Goal: Information Seeking & Learning: Check status

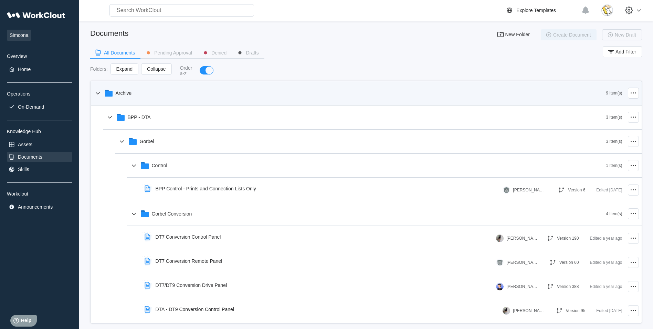
click at [110, 88] on div "Archive" at bounding box center [350, 93] width 513 height 18
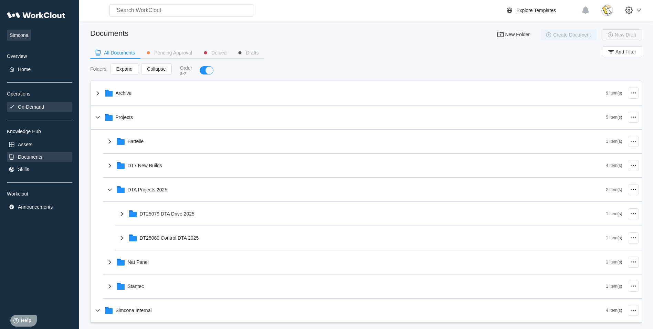
click at [28, 111] on div "On-Demand" at bounding box center [39, 107] width 65 height 10
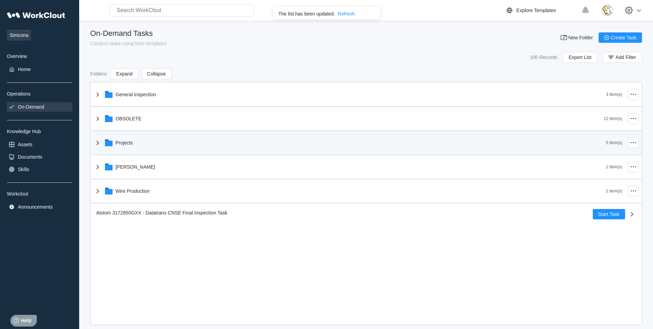
click at [134, 143] on div "Projects" at bounding box center [350, 143] width 513 height 18
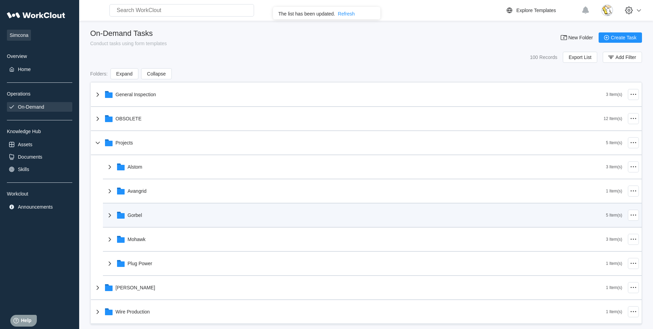
click at [147, 215] on div "Gorbel" at bounding box center [356, 215] width 501 height 18
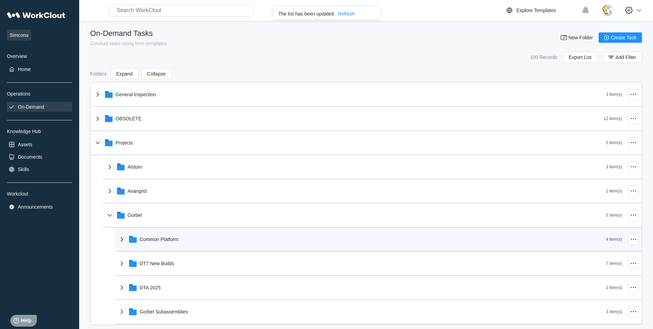
scroll to position [34, 0]
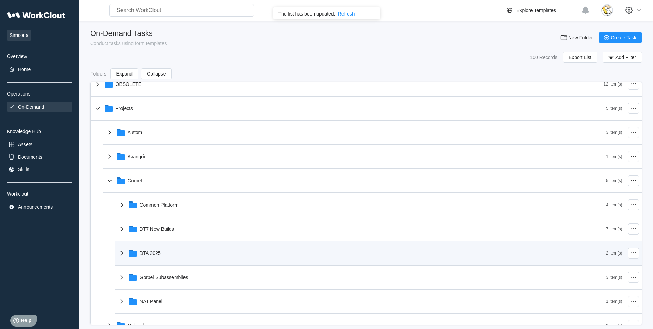
click at [175, 252] on div "DTA 2025" at bounding box center [362, 253] width 489 height 18
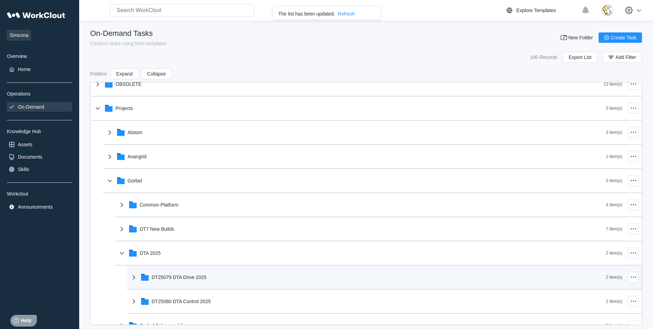
click at [190, 279] on div "DT25079 DTA Drive 2025" at bounding box center [179, 277] width 55 height 6
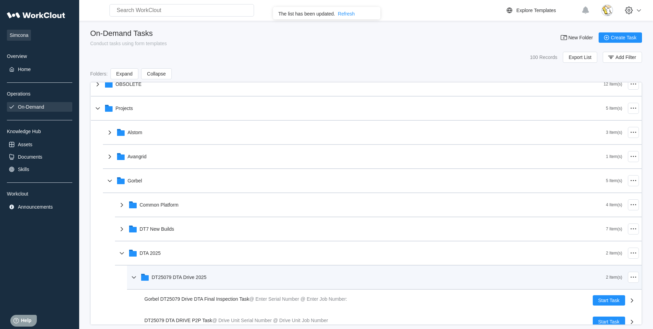
scroll to position [69, 0]
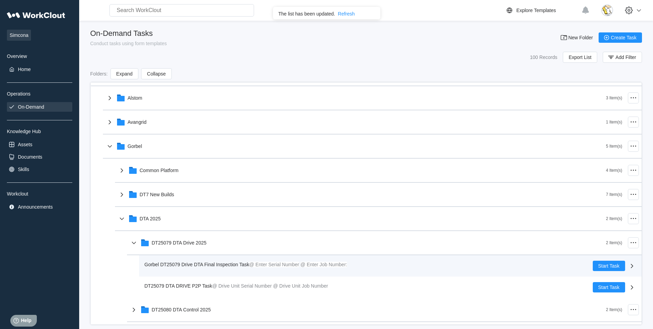
click at [203, 264] on span "Gorbel DT25079 Drive DTA Final Inspection Task" at bounding box center [197, 264] width 105 height 6
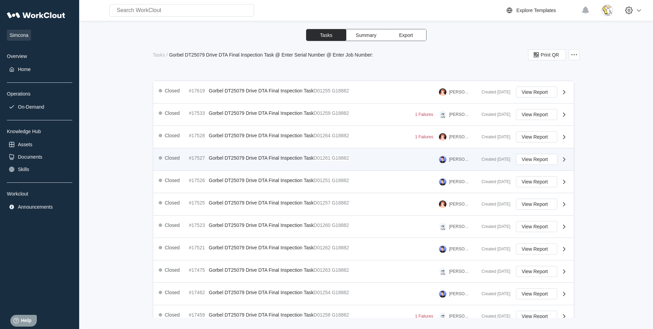
scroll to position [103, 0]
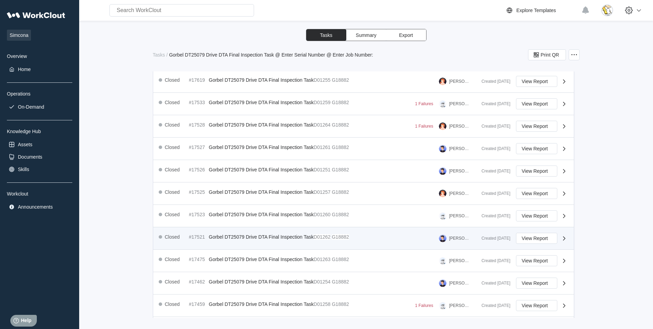
click at [352, 239] on div "Closed #17521 Gorbel DT25079 Drive DTA Final Inspection Task D01262 G18882" at bounding box center [255, 236] width 193 height 8
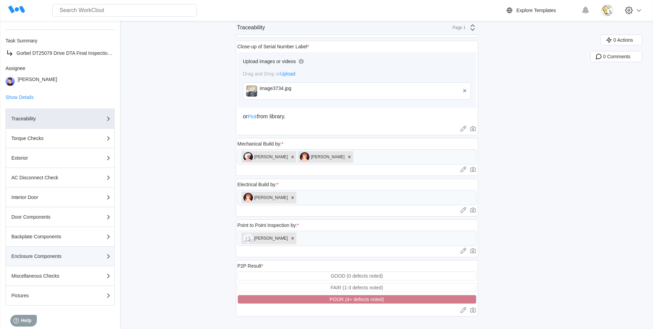
scroll to position [90, 0]
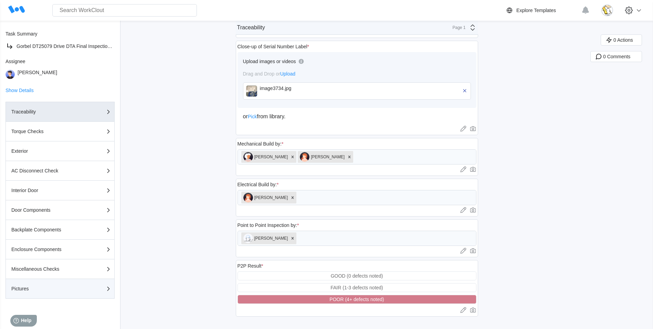
click at [71, 287] on div "Pictures" at bounding box center [45, 288] width 69 height 5
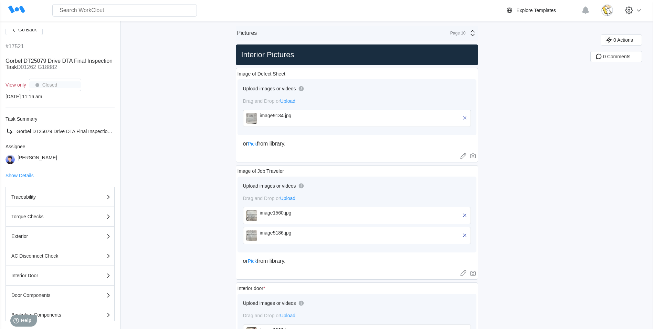
scroll to position [0, 0]
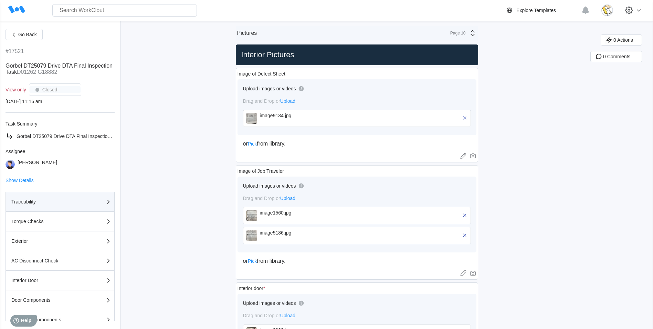
click at [58, 193] on button "Traceability" at bounding box center [60, 201] width 109 height 20
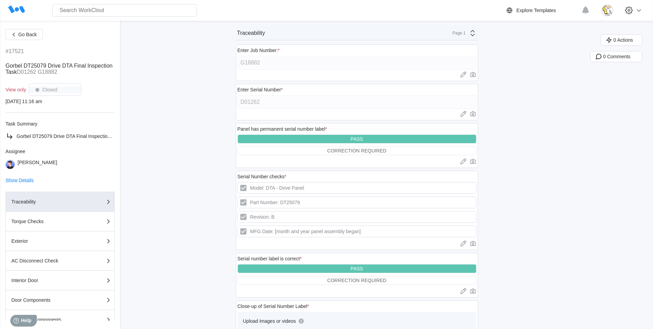
click at [16, 180] on span "Show Details" at bounding box center [20, 180] width 28 height 5
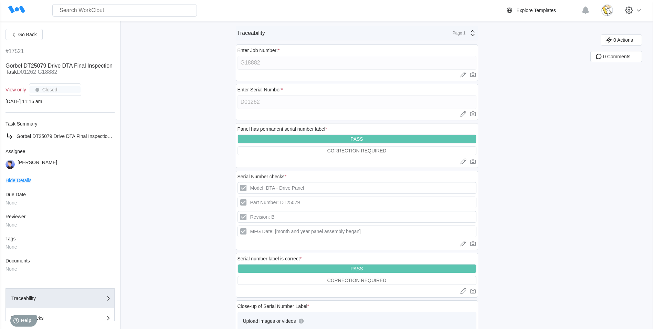
click at [18, 179] on span "Hide Details" at bounding box center [19, 180] width 26 height 5
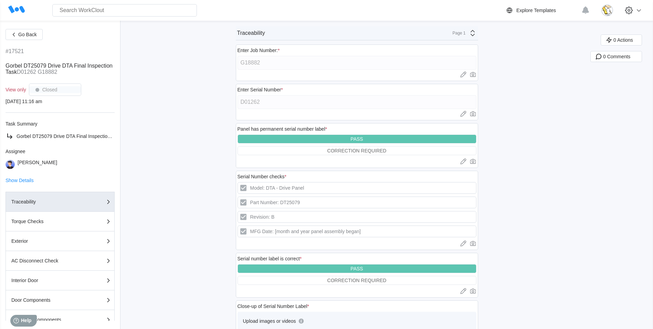
drag, startPoint x: 31, startPoint y: 37, endPoint x: 46, endPoint y: 47, distance: 18.1
click at [31, 37] on span "Go Back" at bounding box center [27, 34] width 19 height 5
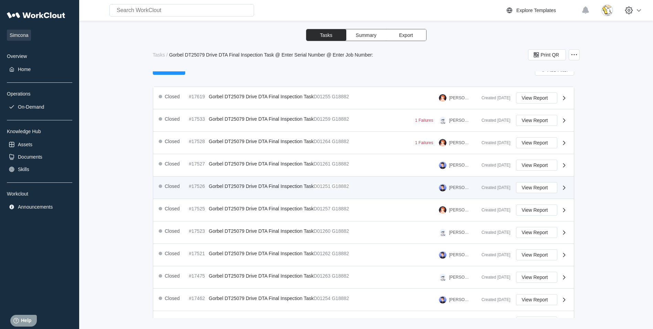
scroll to position [103, 0]
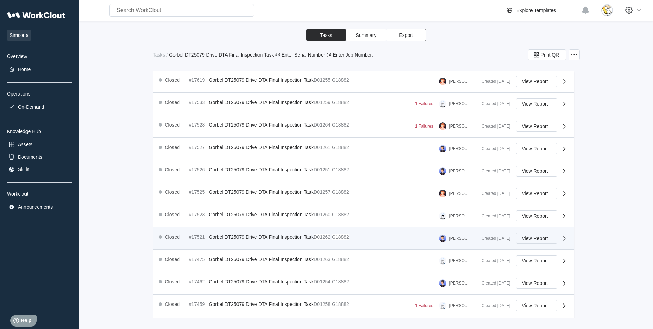
click at [530, 239] on span "View Report" at bounding box center [535, 238] width 26 height 5
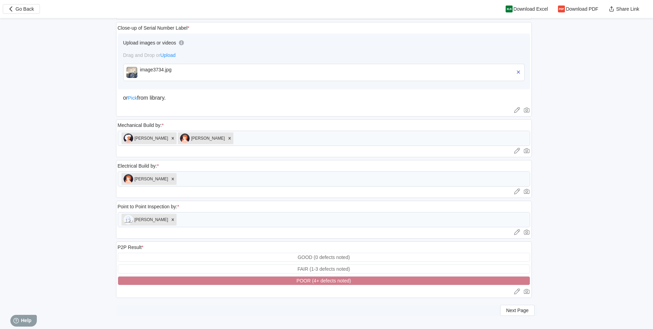
scroll to position [413, 0]
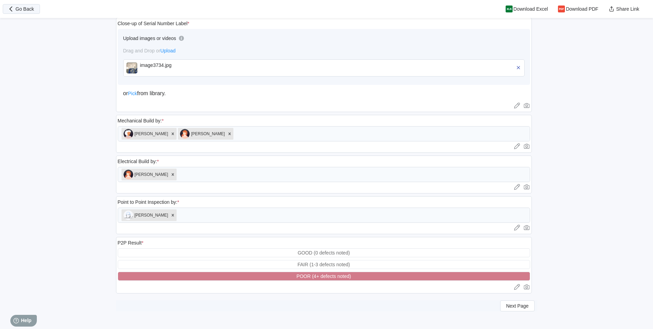
click at [19, 11] on span "Go Back" at bounding box center [24, 9] width 19 height 5
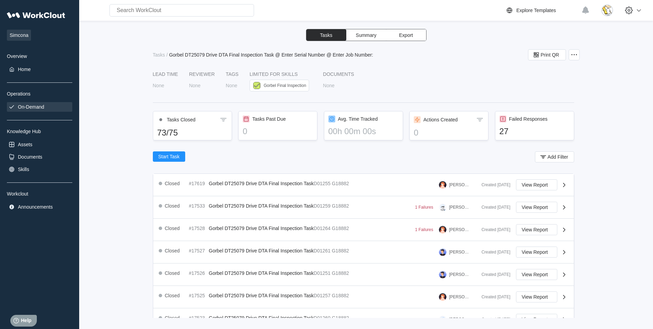
click at [43, 108] on div "On-Demand" at bounding box center [31, 107] width 26 height 6
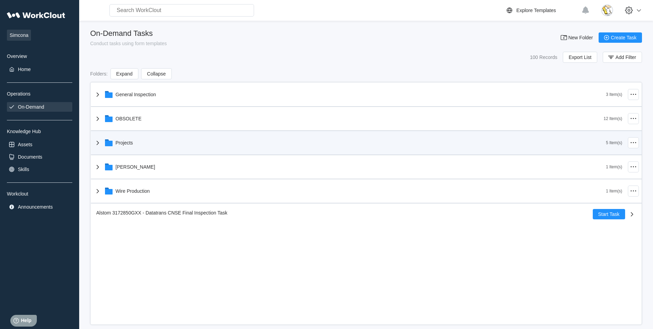
click at [157, 143] on div "Projects" at bounding box center [350, 143] width 513 height 18
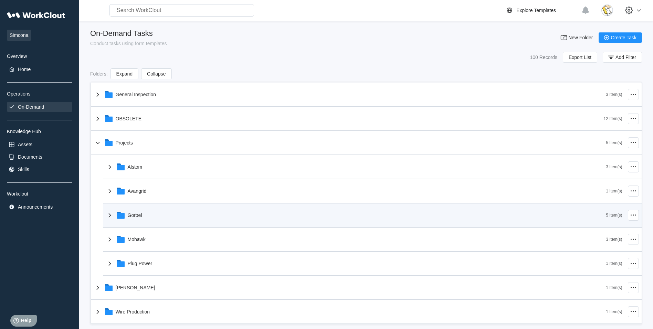
click at [160, 219] on div "Gorbel" at bounding box center [356, 215] width 501 height 18
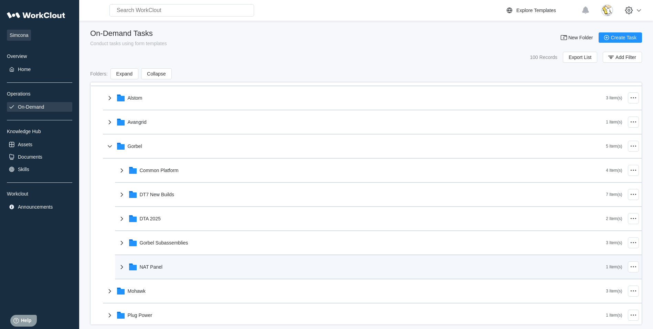
drag, startPoint x: 177, startPoint y: 268, endPoint x: 183, endPoint y: 265, distance: 6.8
click at [177, 268] on div "NAT Panel" at bounding box center [362, 267] width 489 height 18
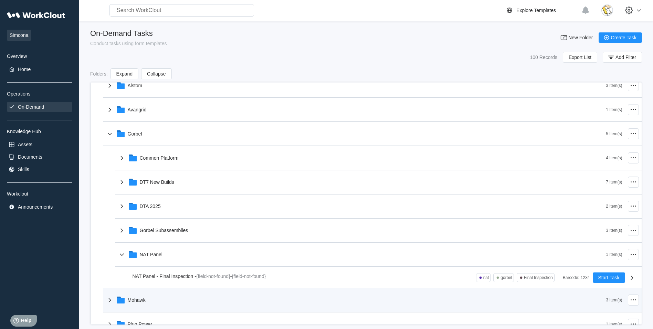
scroll to position [103, 0]
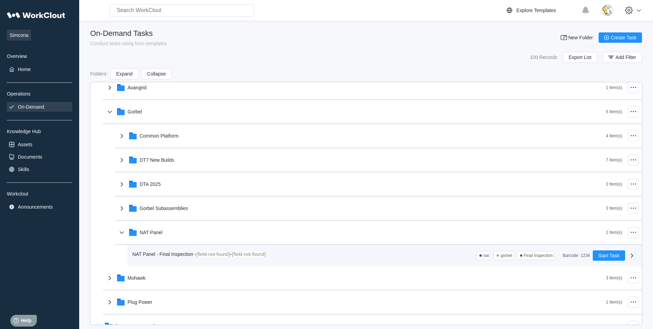
click at [191, 257] on div "NAT Panel - Final Inspection - {field-not-found} - {field-not-found}" at bounding box center [201, 254] width 136 height 8
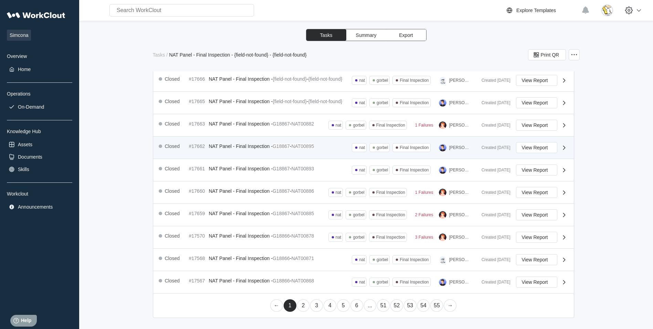
scroll to position [251, 0]
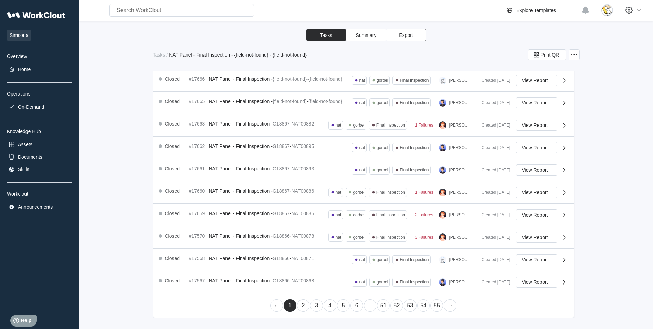
drag, startPoint x: 299, startPoint y: 307, endPoint x: 302, endPoint y: 296, distance: 10.8
click at [299, 307] on link "2" at bounding box center [303, 305] width 13 height 12
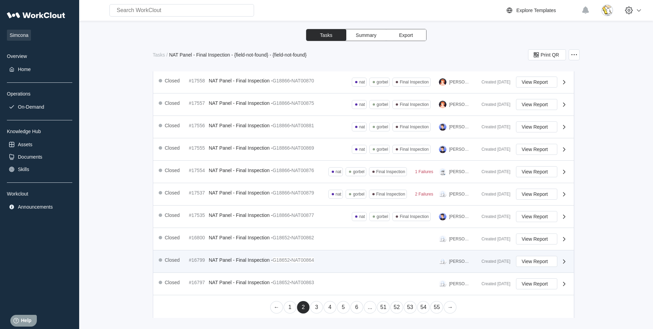
scroll to position [216, 0]
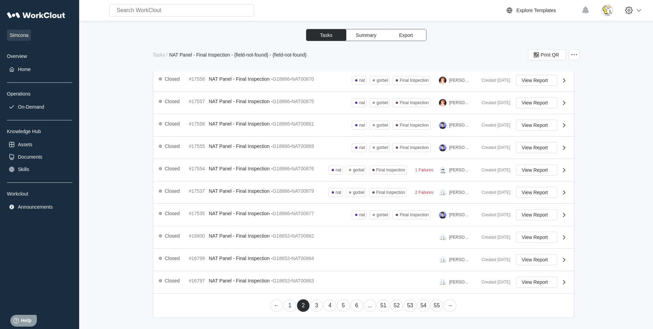
click at [315, 304] on link "3" at bounding box center [316, 305] width 13 height 12
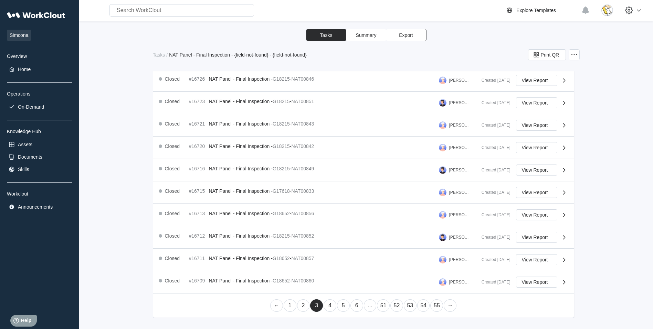
click at [330, 306] on link "4" at bounding box center [330, 305] width 13 height 12
click at [314, 305] on link "3" at bounding box center [316, 305] width 13 height 12
click at [300, 304] on link "2" at bounding box center [303, 305] width 13 height 12
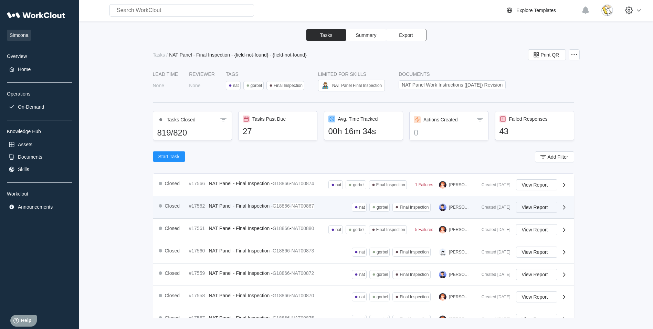
click at [533, 206] on span "View Report" at bounding box center [535, 207] width 26 height 5
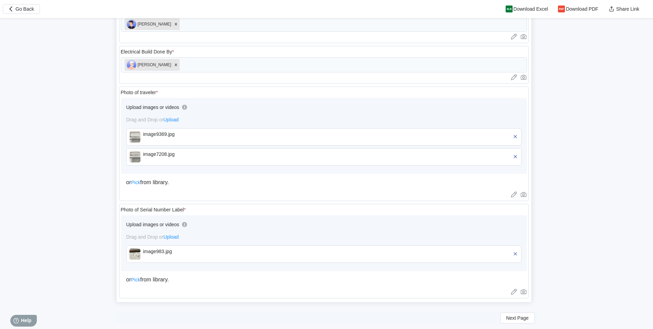
scroll to position [628, 0]
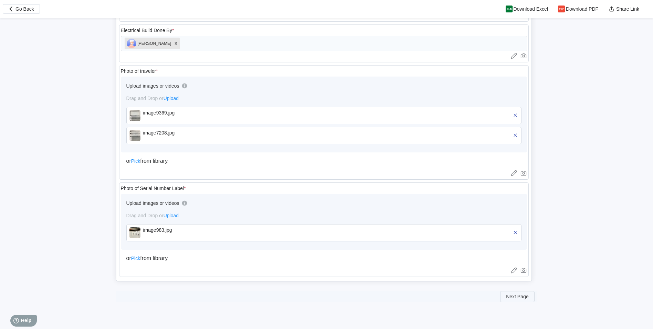
click at [511, 297] on span "Next Page" at bounding box center [517, 296] width 22 height 5
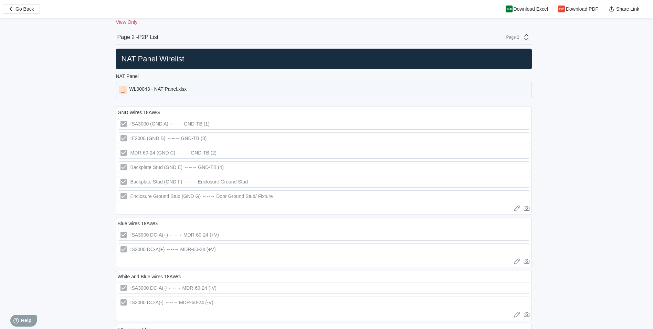
scroll to position [291, 0]
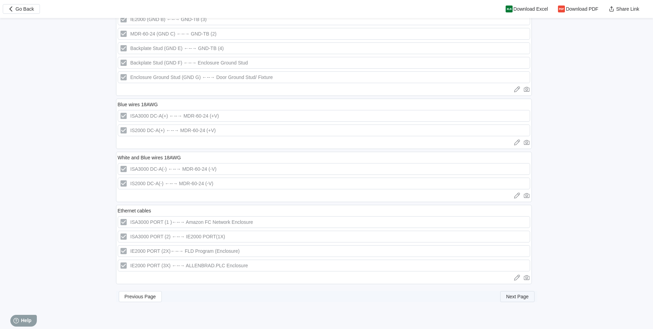
click at [517, 295] on span "Next Page" at bounding box center [517, 296] width 22 height 5
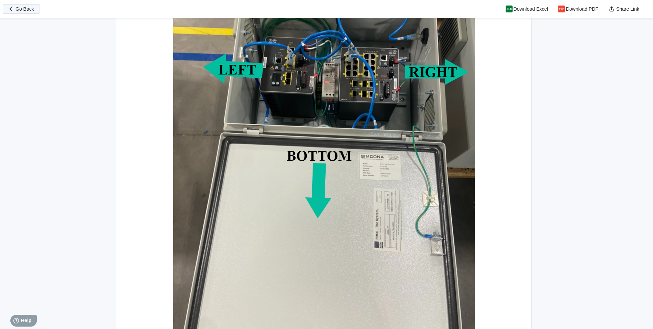
click at [28, 10] on span "Go Back" at bounding box center [24, 9] width 19 height 5
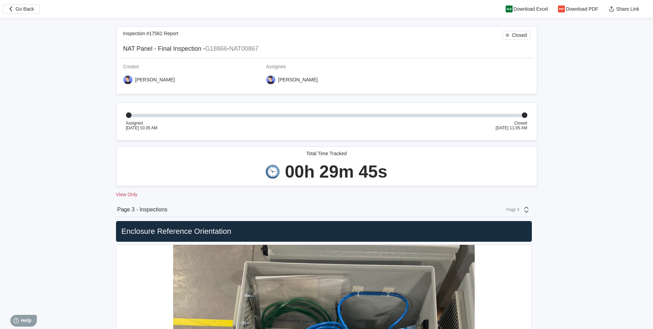
click at [522, 210] on div "Page 3" at bounding box center [516, 209] width 28 height 8
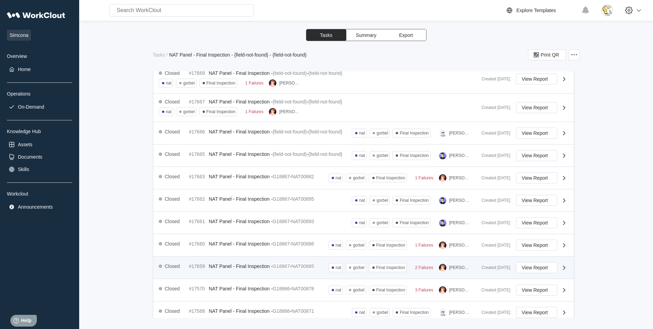
scroll to position [251, 0]
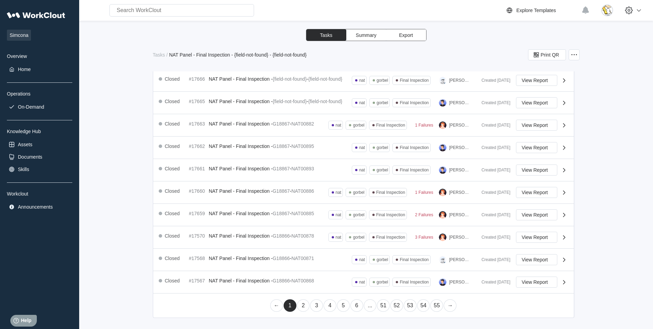
click at [302, 306] on link "2" at bounding box center [303, 305] width 13 height 12
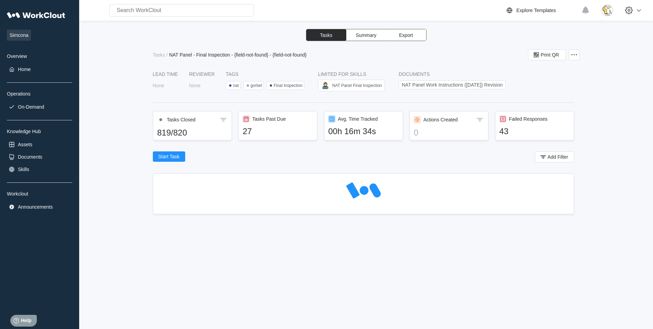
scroll to position [0, 0]
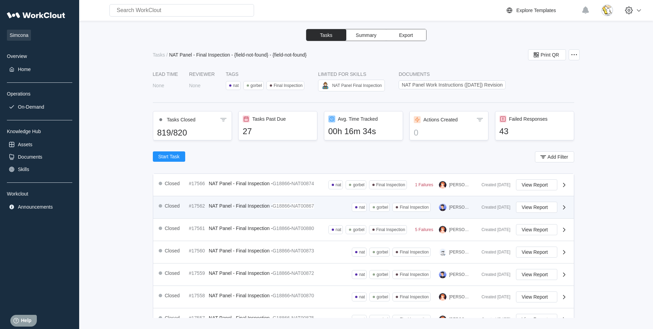
click at [306, 203] on mark "NAT00867" at bounding box center [302, 206] width 23 height 6
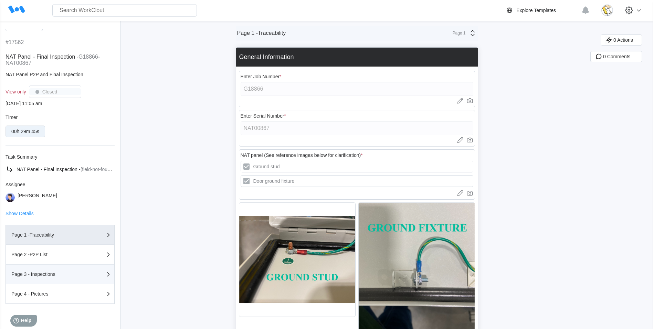
scroll to position [14, 0]
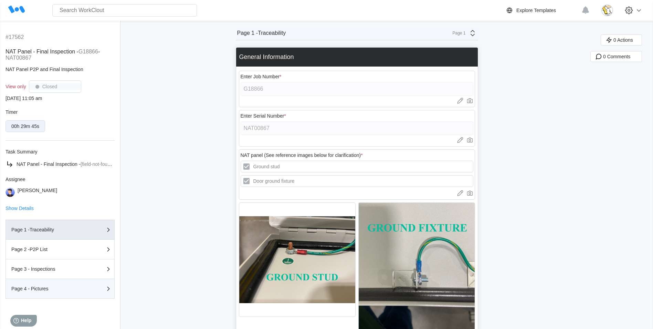
drag, startPoint x: 60, startPoint y: 288, endPoint x: 76, endPoint y: 287, distance: 15.9
click at [60, 289] on div "Page 4 - Pictures" at bounding box center [45, 288] width 69 height 5
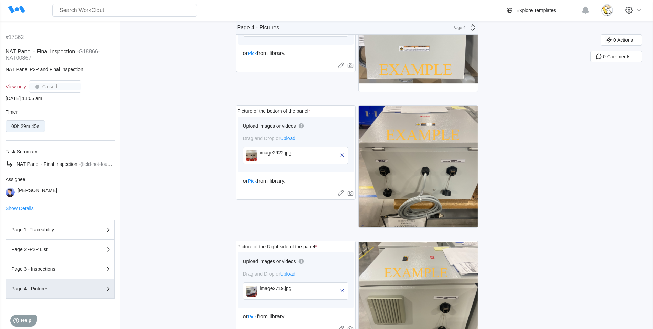
scroll to position [0, 0]
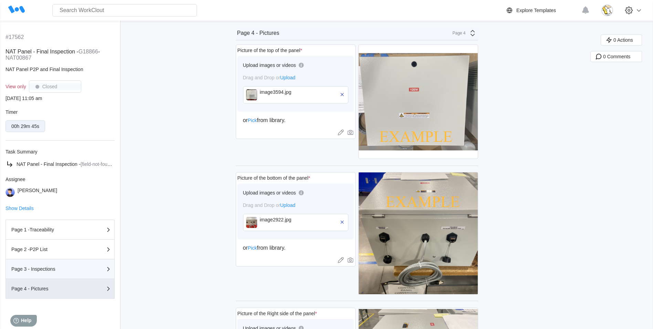
drag, startPoint x: 64, startPoint y: 272, endPoint x: 167, endPoint y: 254, distance: 104.8
click at [65, 271] on div "Page 3 - Inspections" at bounding box center [59, 268] width 97 height 8
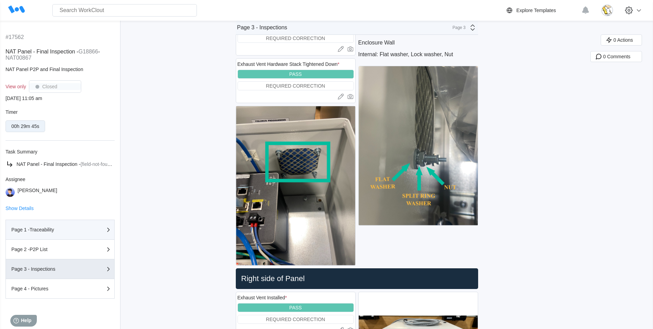
click at [53, 227] on div "Page 1 -Traceability" at bounding box center [45, 229] width 69 height 5
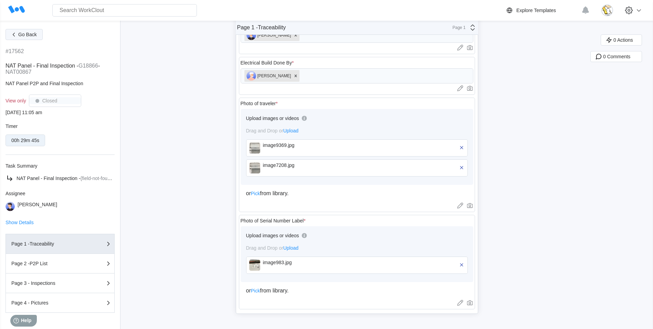
click at [34, 35] on span "Go Back" at bounding box center [27, 34] width 19 height 5
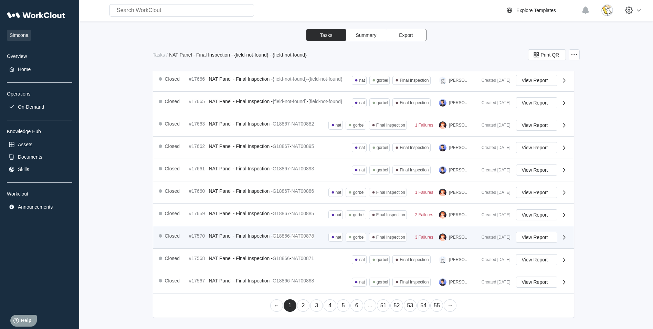
scroll to position [251, 0]
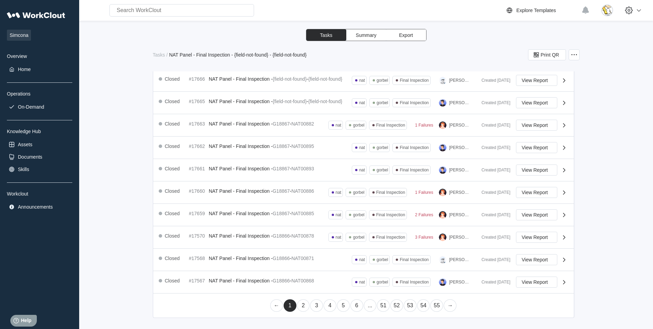
click at [301, 305] on link "2" at bounding box center [303, 305] width 13 height 12
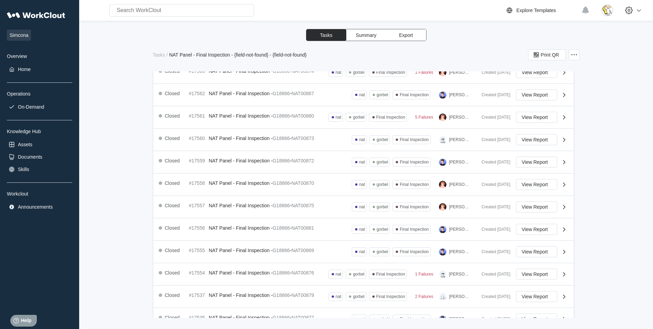
scroll to position [216, 0]
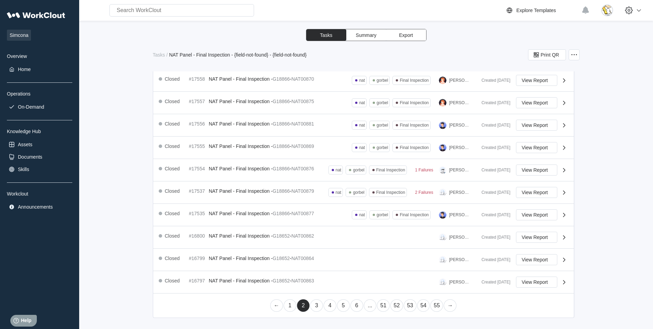
click at [314, 306] on link "3" at bounding box center [316, 305] width 13 height 12
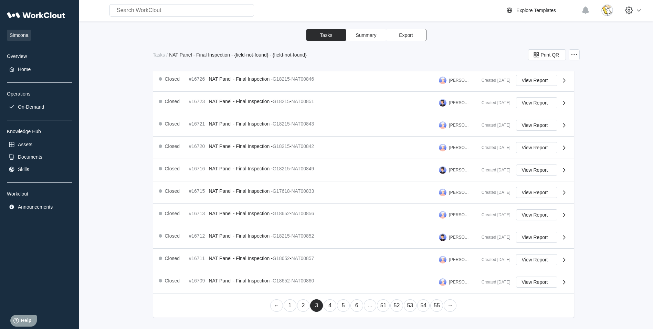
click at [288, 303] on link "1" at bounding box center [290, 305] width 13 height 12
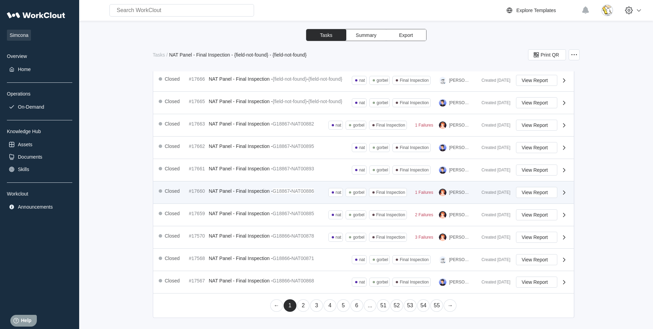
scroll to position [251, 0]
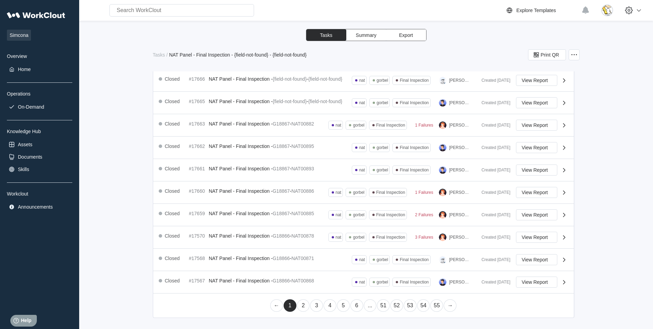
click at [301, 306] on link "2" at bounding box center [303, 305] width 13 height 12
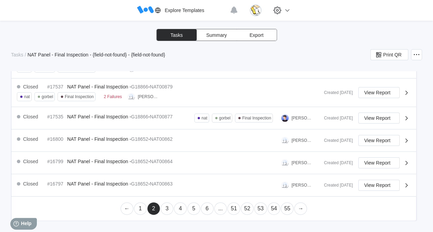
scroll to position [430, 0]
